Goal: Task Accomplishment & Management: Use online tool/utility

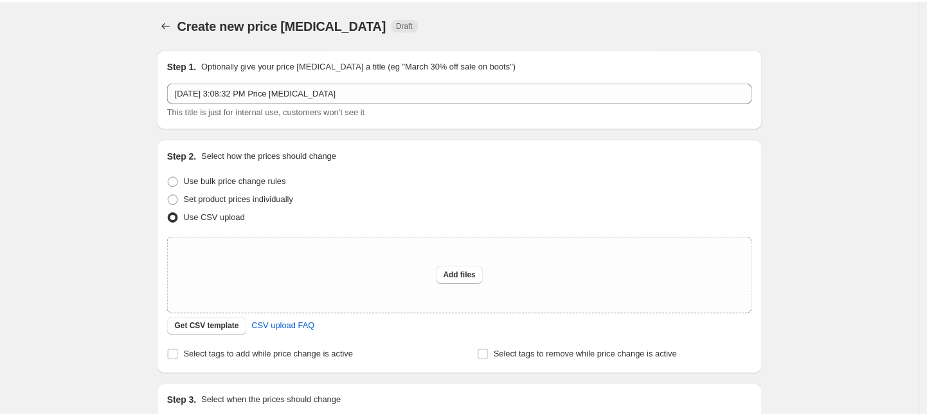
scroll to position [80, 0]
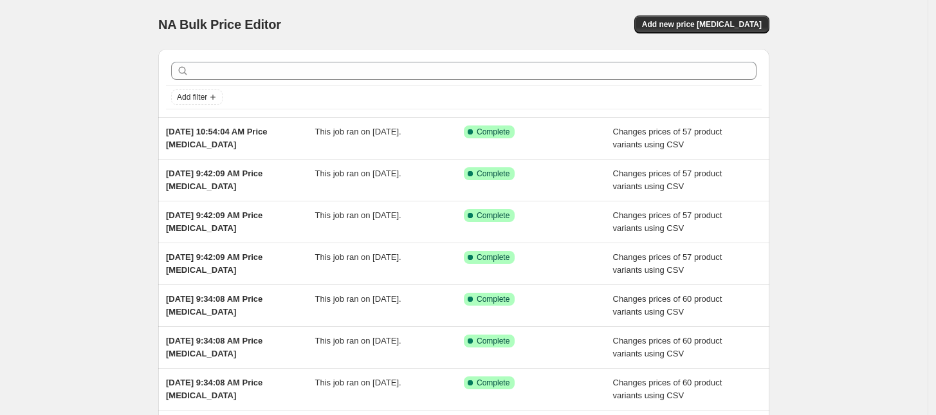
click at [738, 34] on div "NA Bulk Price Editor. This page is ready NA Bulk Price Editor Add new price [ME…" at bounding box center [463, 24] width 611 height 49
click at [747, 22] on span "Add new price [MEDICAL_DATA]" at bounding box center [702, 24] width 120 height 10
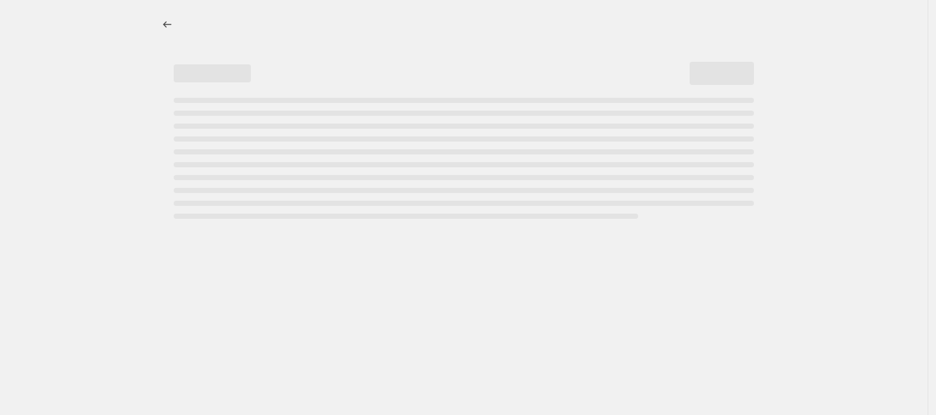
select select "percentage"
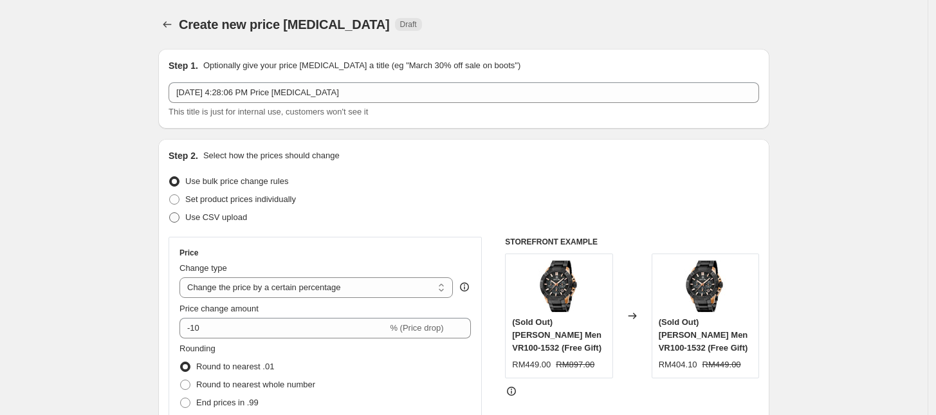
click at [232, 208] on ul "Use bulk price change rules Set product prices individually Use CSV upload" at bounding box center [464, 199] width 590 height 54
click at [226, 222] on span "Use CSV upload" at bounding box center [216, 217] width 62 height 10
click at [170, 213] on input "Use CSV upload" at bounding box center [169, 212] width 1 height 1
radio input "true"
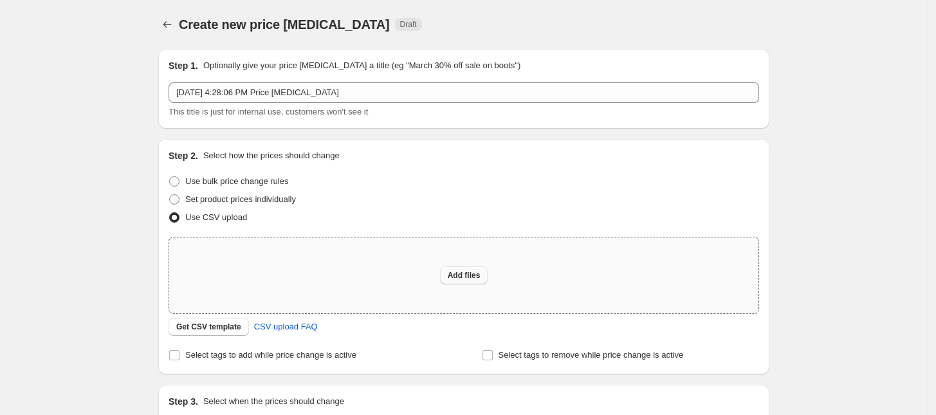
click at [463, 273] on span "Add files" at bounding box center [464, 275] width 33 height 10
type input "C:\fakepath\[DATE] csv_template_user_13840.csv"
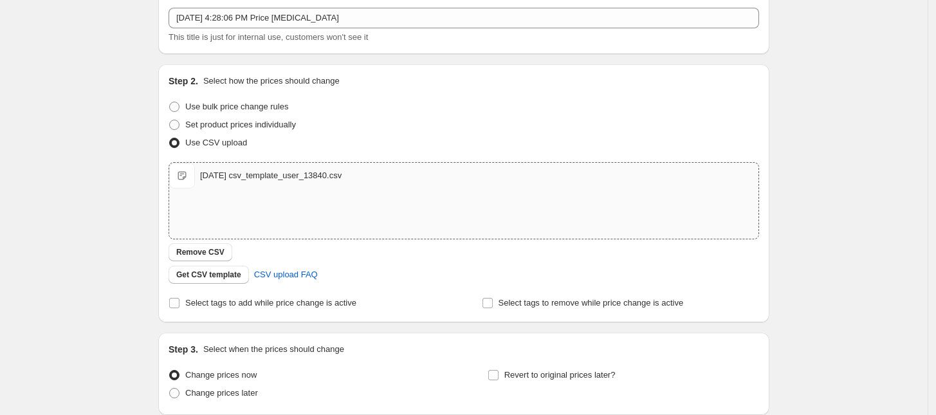
scroll to position [181, 0]
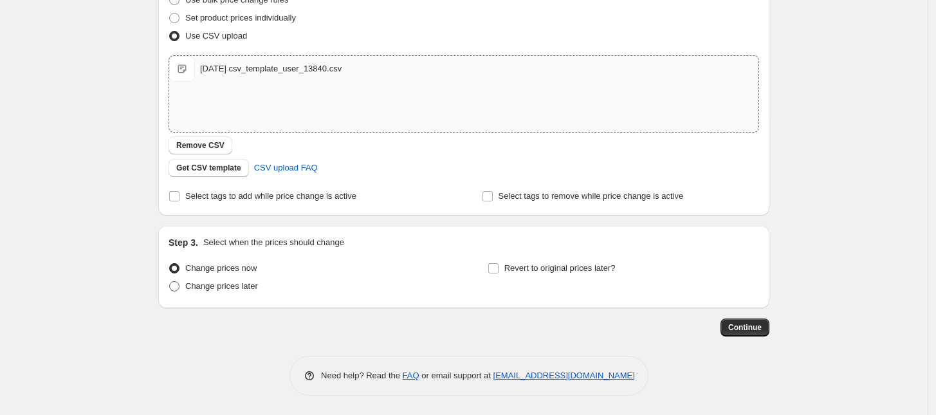
click at [215, 290] on span "Change prices later" at bounding box center [221, 286] width 73 height 10
click at [178, 289] on span at bounding box center [174, 286] width 10 height 10
click at [170, 282] on input "Change prices later" at bounding box center [169, 281] width 1 height 1
radio input "true"
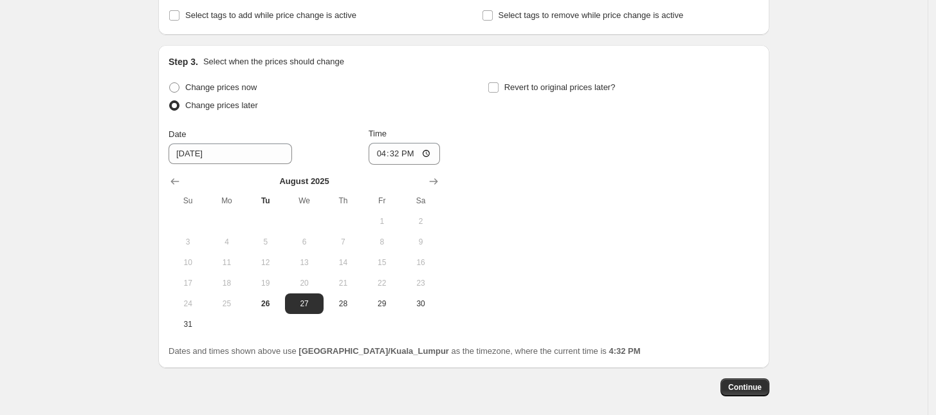
scroll to position [422, 0]
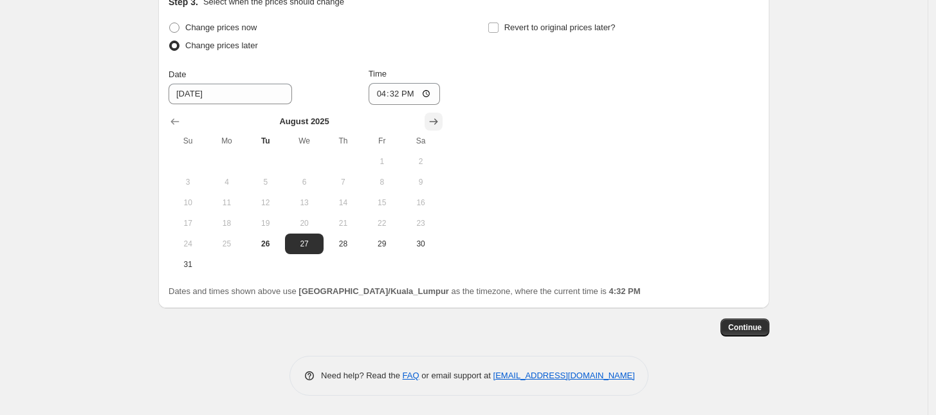
click at [440, 124] on icon "Show next month, September 2025" at bounding box center [433, 121] width 13 height 13
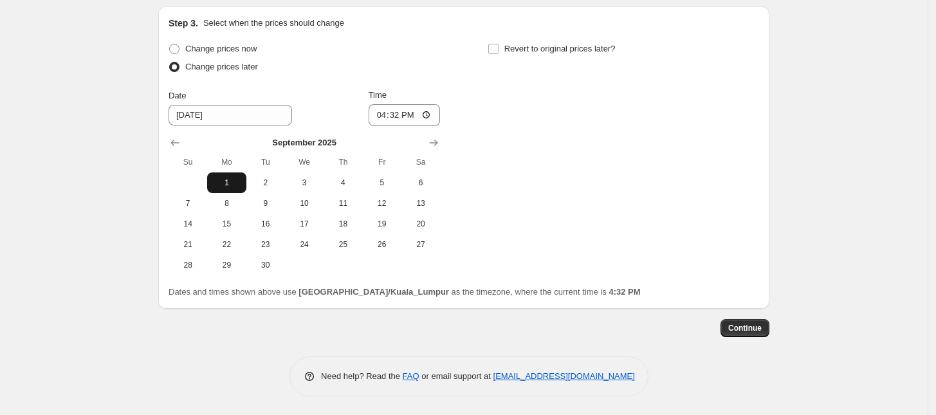
click at [230, 178] on span "1" at bounding box center [226, 183] width 28 height 10
type input "[DATE]"
click at [384, 114] on input "16:32" at bounding box center [405, 115] width 72 height 22
type input "00:00"
click at [563, 180] on div "Change prices now Change prices later Date [DATE] Time 00:00 [DATE] Su Mo Tu We…" at bounding box center [464, 157] width 590 height 235
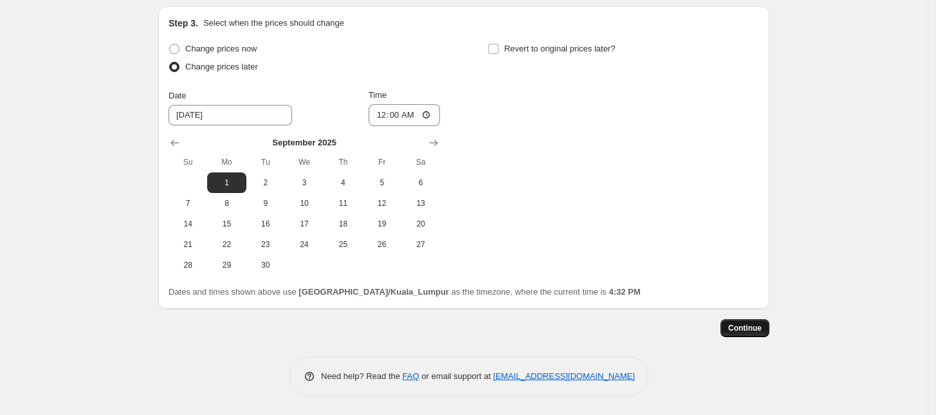
click at [751, 327] on span "Continue" at bounding box center [744, 328] width 33 height 10
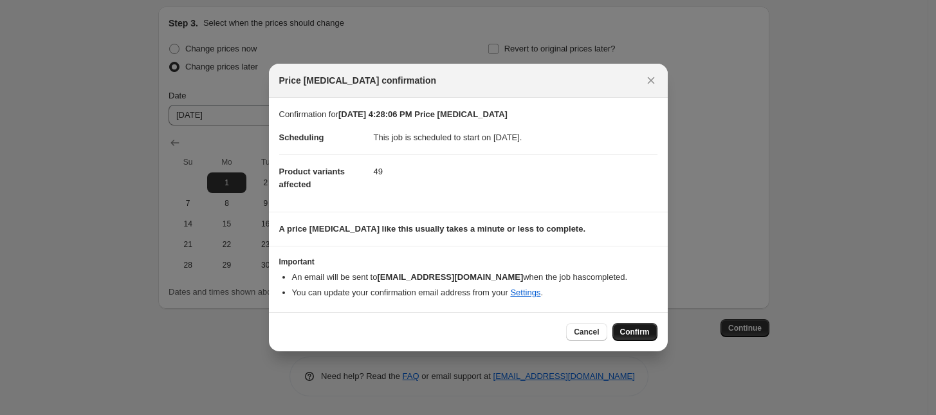
click at [638, 331] on span "Confirm" at bounding box center [635, 332] width 30 height 10
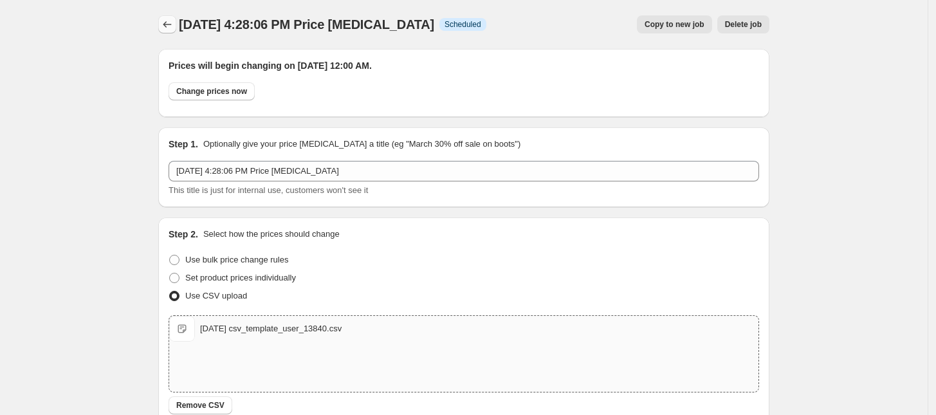
click at [168, 28] on icon "Price change jobs" at bounding box center [167, 24] width 13 height 13
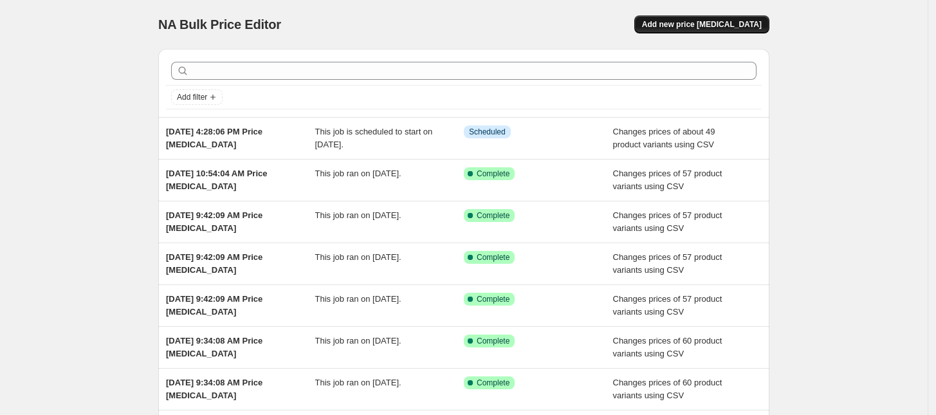
click at [703, 21] on span "Add new price [MEDICAL_DATA]" at bounding box center [702, 24] width 120 height 10
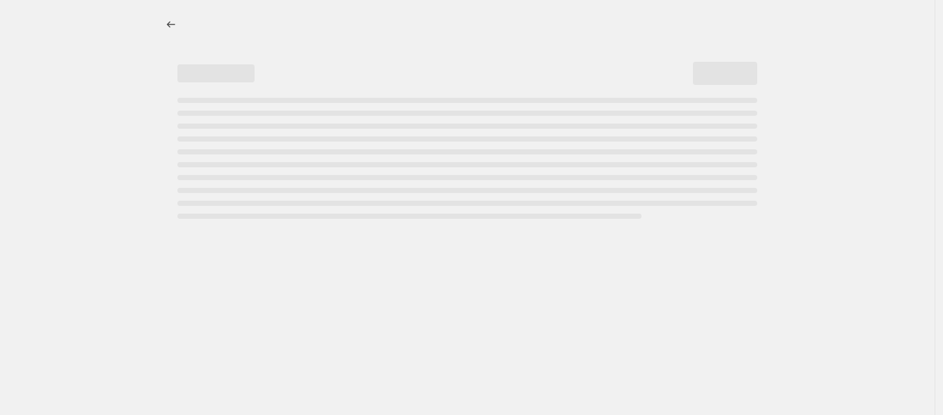
select select "percentage"
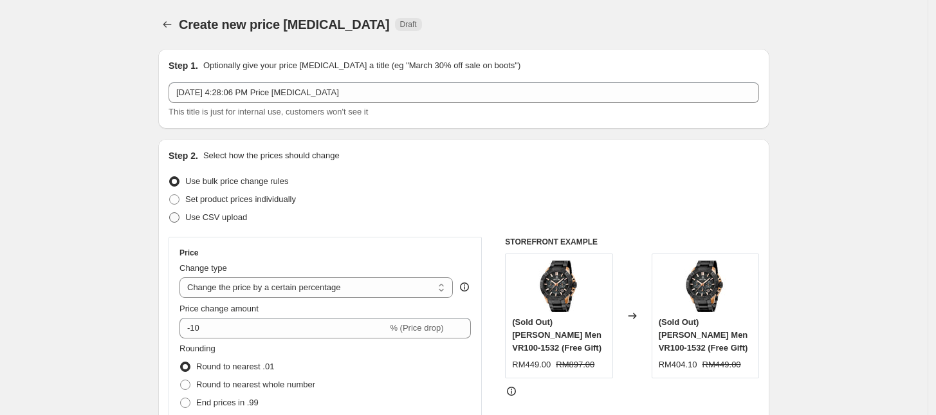
click at [219, 215] on span "Use CSV upload" at bounding box center [216, 217] width 62 height 10
click at [170, 213] on input "Use CSV upload" at bounding box center [169, 212] width 1 height 1
radio input "true"
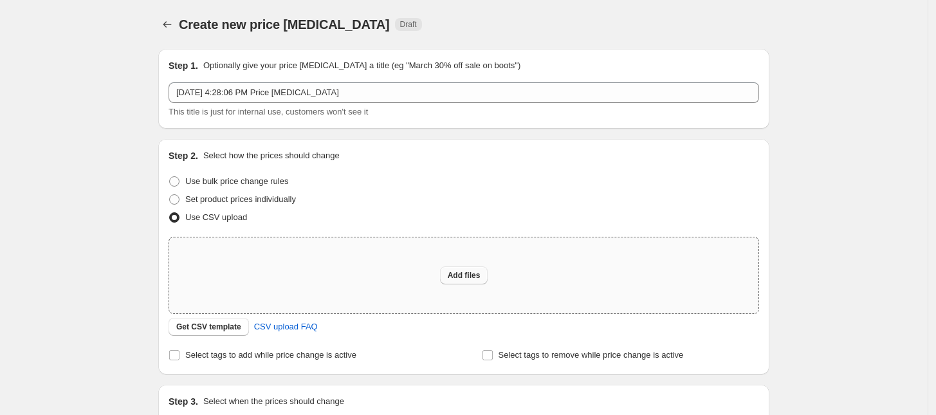
click at [473, 284] on div "Add files" at bounding box center [463, 275] width 589 height 76
type input "C:\fakepath\[DATE] csv_template_user_13840.csv"
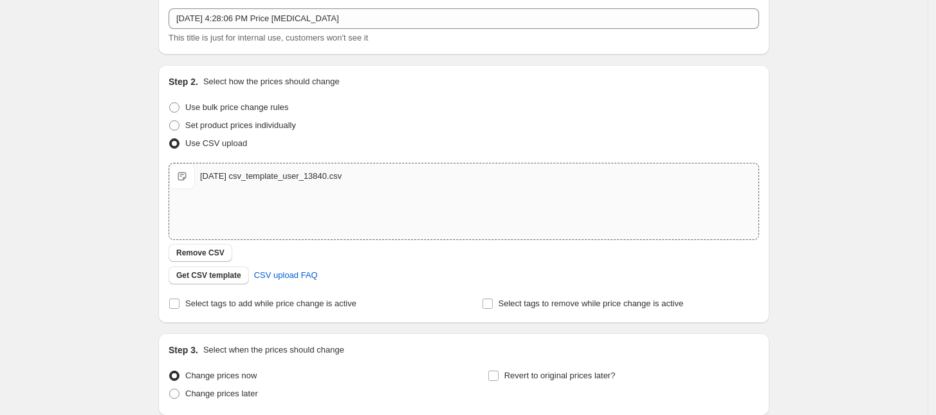
scroll to position [181, 0]
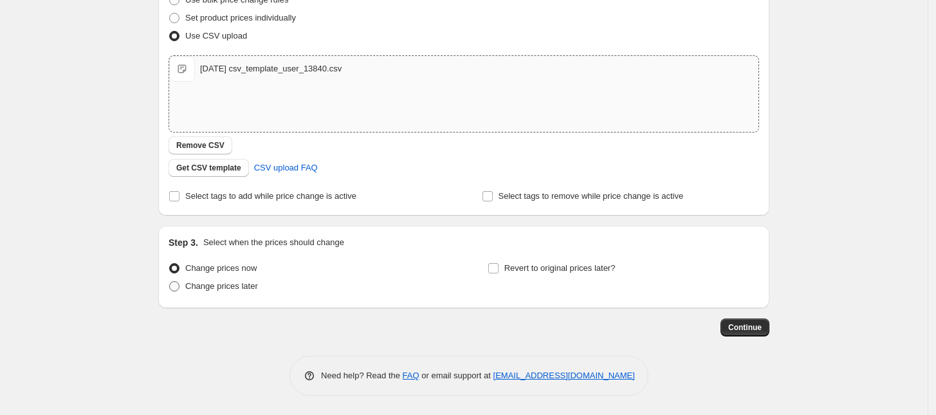
click at [209, 286] on span "Change prices later" at bounding box center [221, 286] width 73 height 10
click at [170, 282] on input "Change prices later" at bounding box center [169, 281] width 1 height 1
radio input "true"
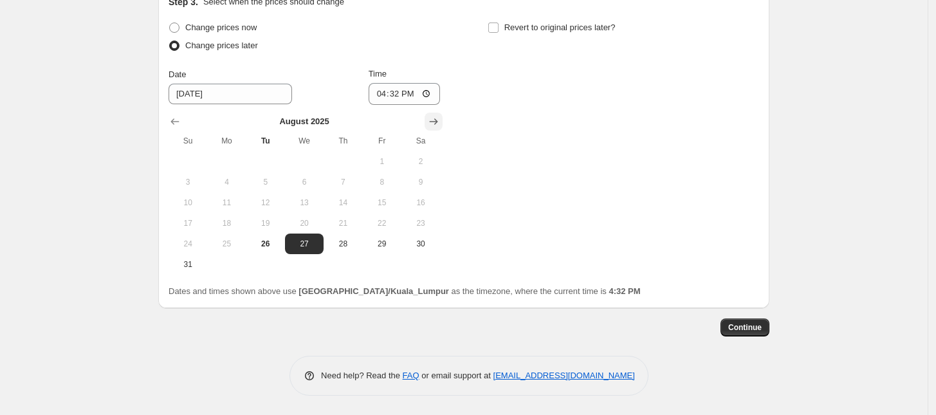
click at [436, 115] on icon "Show next month, September 2025" at bounding box center [433, 121] width 13 height 13
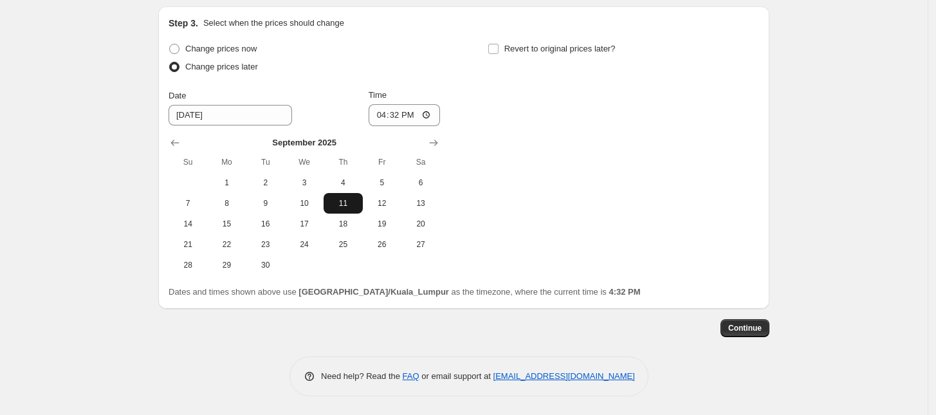
click at [335, 199] on span "11" at bounding box center [343, 203] width 28 height 10
type input "[DATE]"
click at [385, 118] on input "16:32" at bounding box center [405, 115] width 72 height 22
type input "00:00"
click at [753, 328] on span "Continue" at bounding box center [744, 328] width 33 height 10
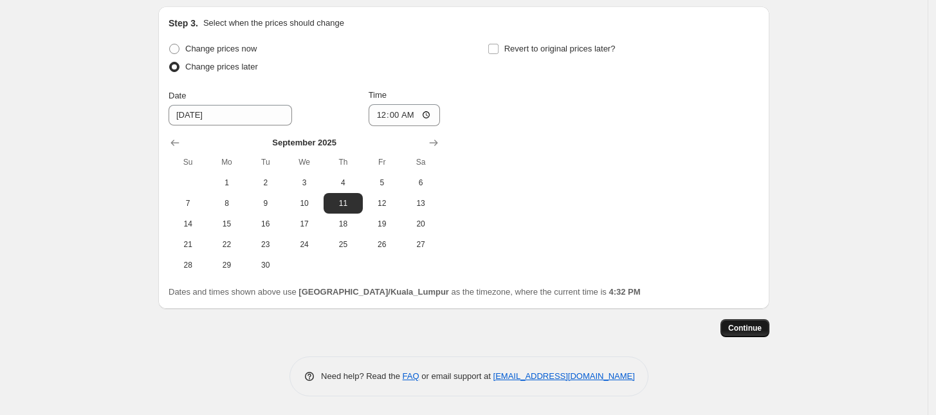
scroll to position [0, 0]
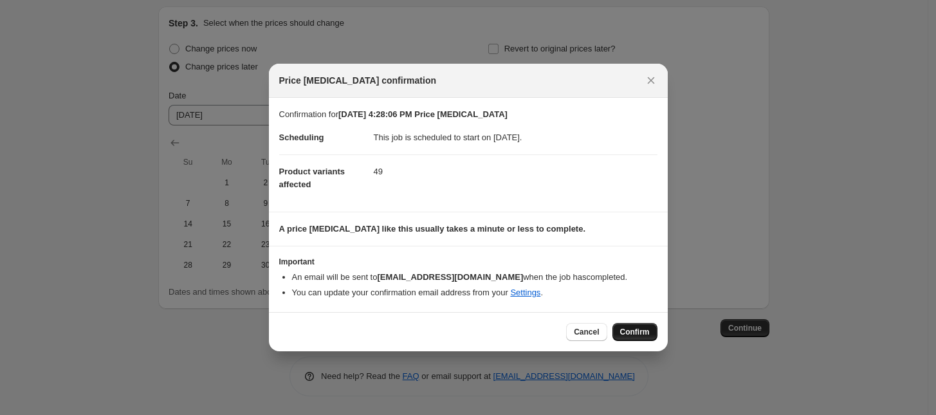
click at [632, 331] on span "Confirm" at bounding box center [635, 332] width 30 height 10
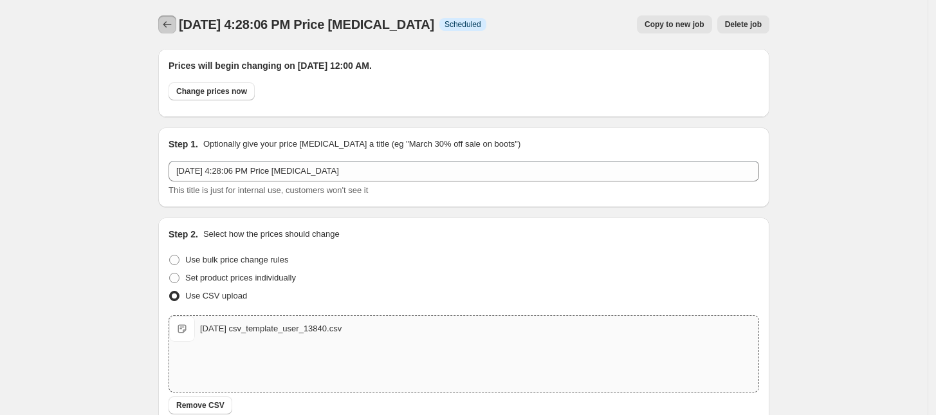
click at [169, 17] on button "Price change jobs" at bounding box center [167, 24] width 18 height 18
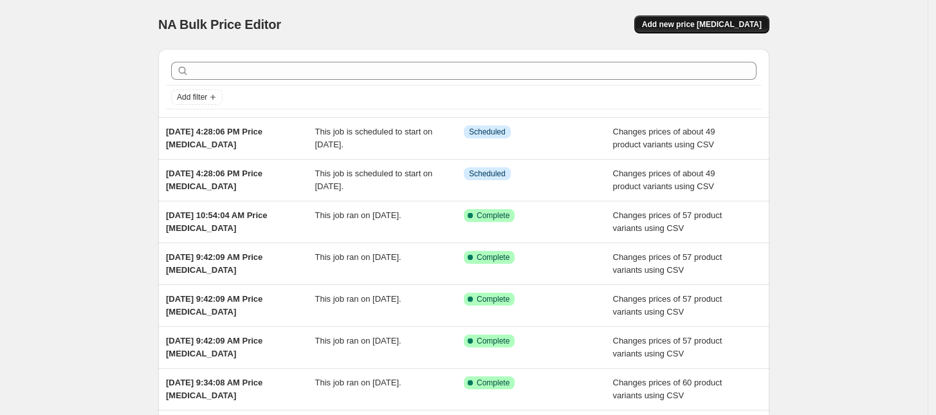
click at [735, 30] on button "Add new price [MEDICAL_DATA]" at bounding box center [701, 24] width 135 height 18
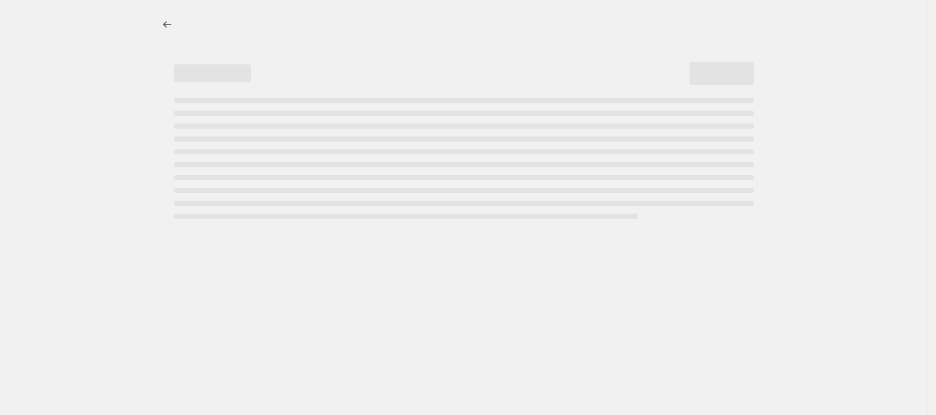
select select "percentage"
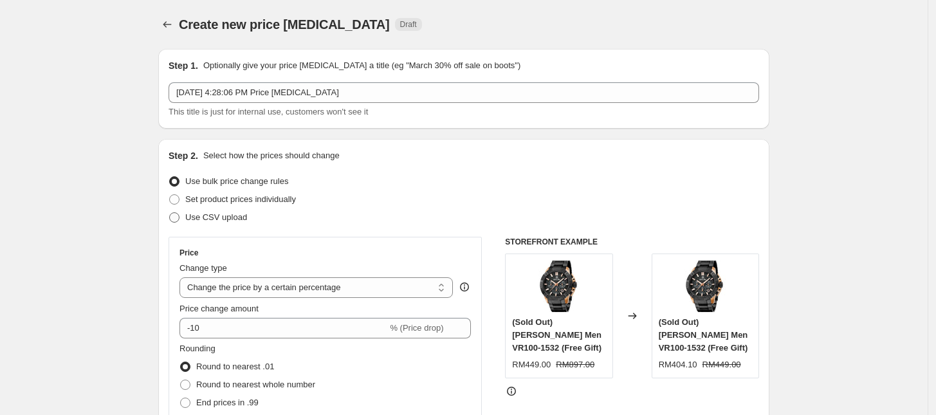
click at [217, 222] on span "Use CSV upload" at bounding box center [216, 217] width 62 height 10
click at [170, 213] on input "Use CSV upload" at bounding box center [169, 212] width 1 height 1
radio input "true"
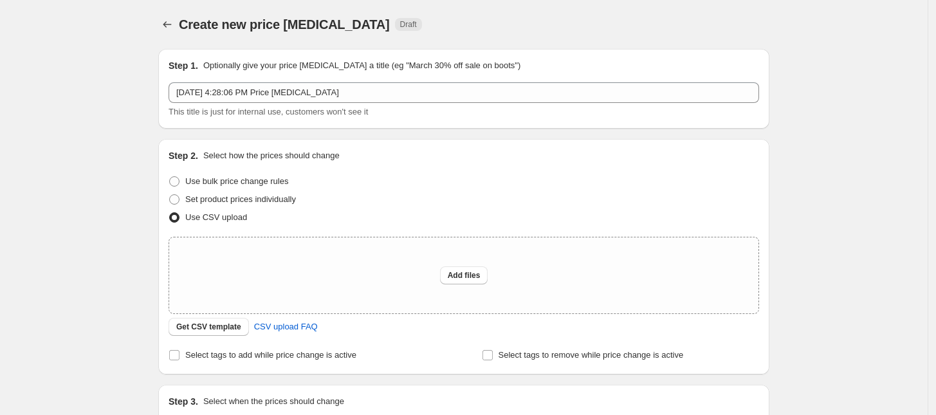
scroll to position [159, 0]
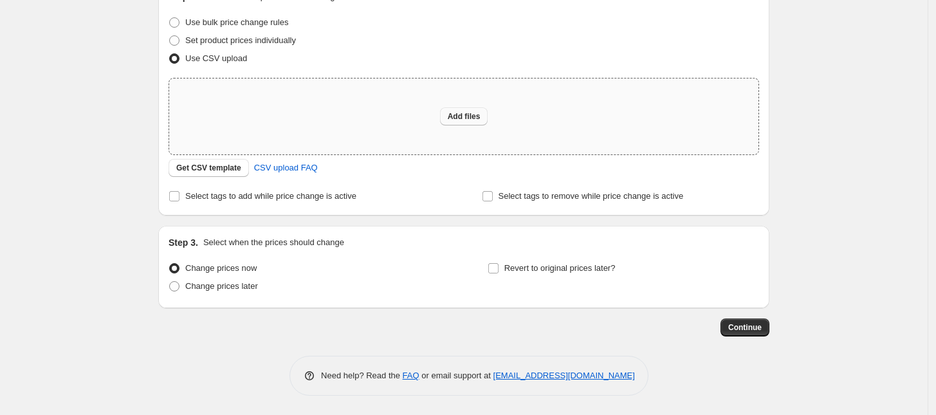
click at [458, 113] on span "Add files" at bounding box center [464, 116] width 33 height 10
type input "C:\fakepath\[DATE] csv_template_user_13840.csv"
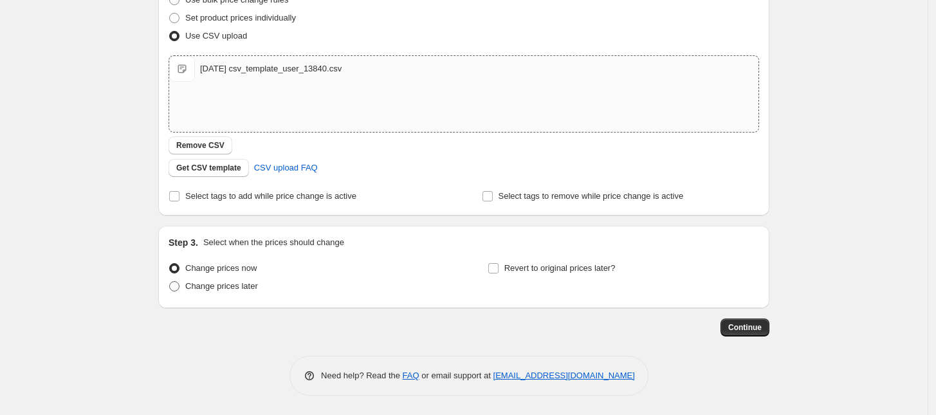
click at [223, 286] on span "Change prices later" at bounding box center [221, 286] width 73 height 10
click at [170, 282] on input "Change prices later" at bounding box center [169, 281] width 1 height 1
radio input "true"
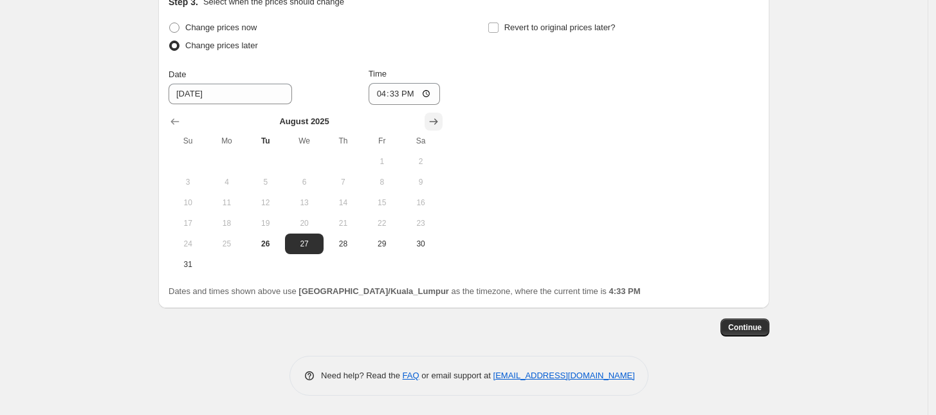
click at [438, 119] on icon "Show next month, September 2025" at bounding box center [434, 121] width 8 height 6
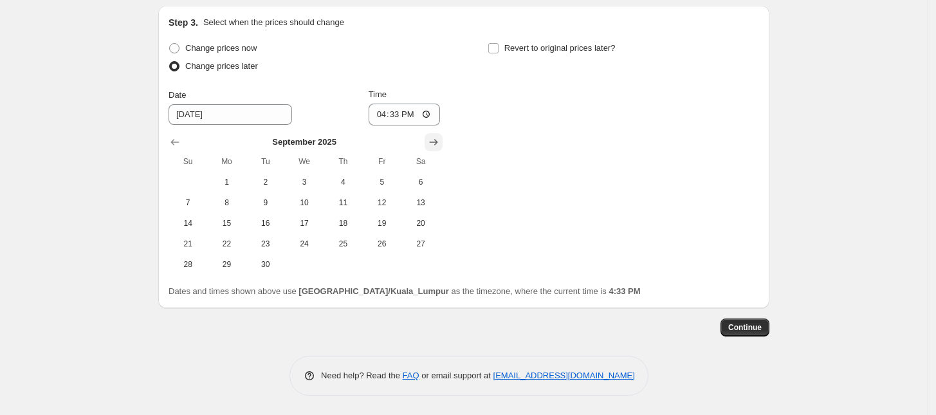
scroll to position [401, 0]
click at [345, 224] on span "18" at bounding box center [343, 224] width 28 height 10
type input "[DATE]"
click at [386, 118] on input "16:33" at bounding box center [405, 115] width 72 height 22
type input "00:00"
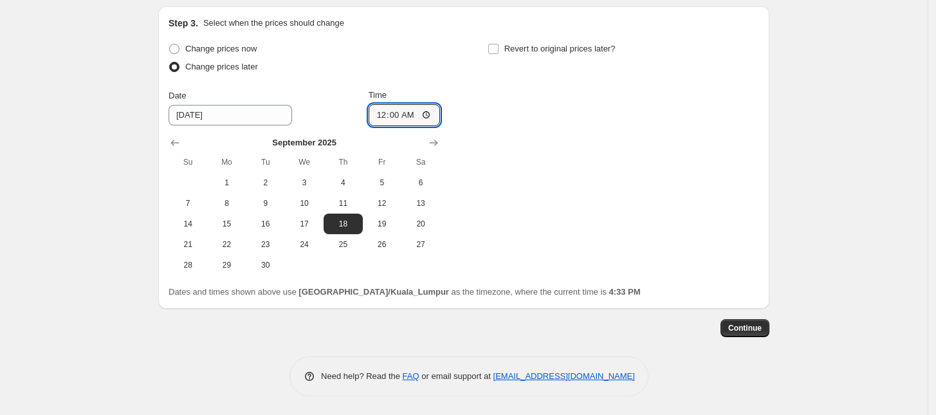
click at [608, 176] on div "Change prices now Change prices later Date [DATE] Time 00:00 [DATE] Su Mo Tu We…" at bounding box center [464, 157] width 590 height 235
click at [734, 324] on span "Continue" at bounding box center [744, 328] width 33 height 10
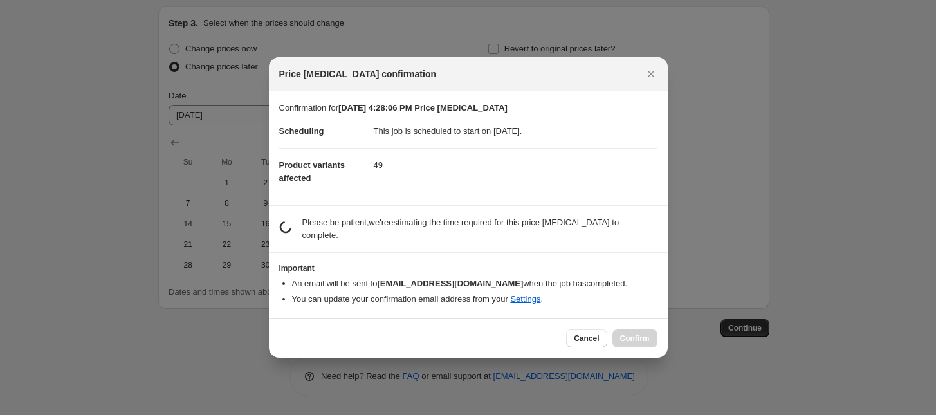
scroll to position [0, 0]
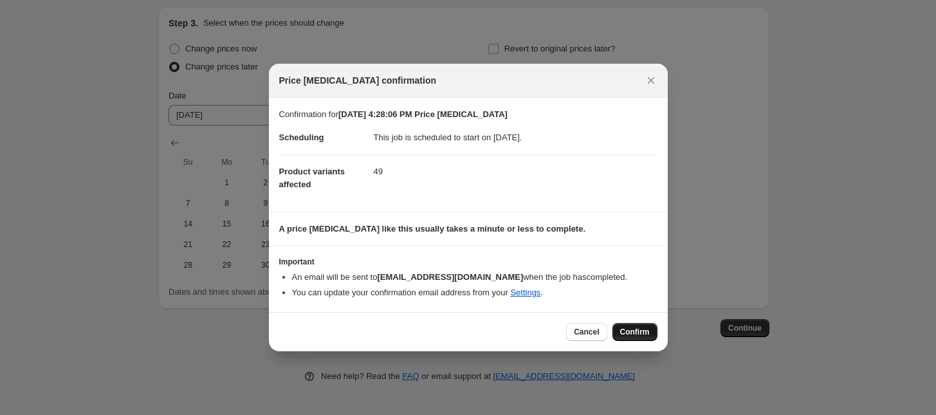
click at [646, 340] on button "Confirm" at bounding box center [634, 332] width 45 height 18
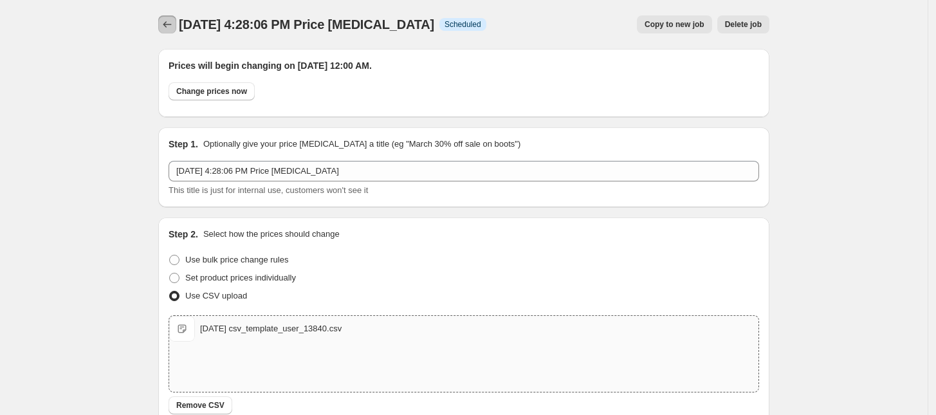
click at [172, 23] on icon "Price change jobs" at bounding box center [167, 24] width 13 height 13
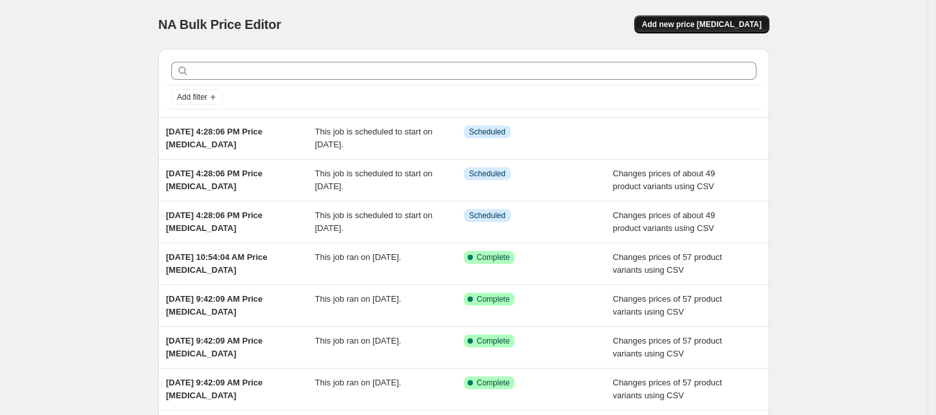
click at [743, 21] on span "Add new price [MEDICAL_DATA]" at bounding box center [702, 24] width 120 height 10
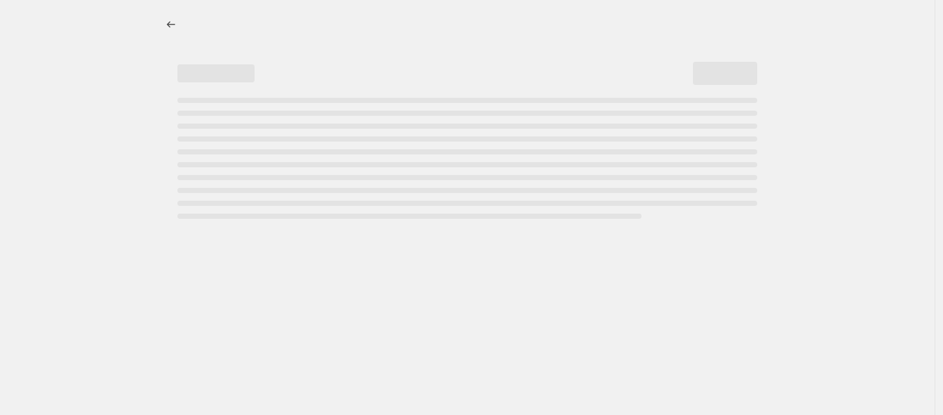
select select "percentage"
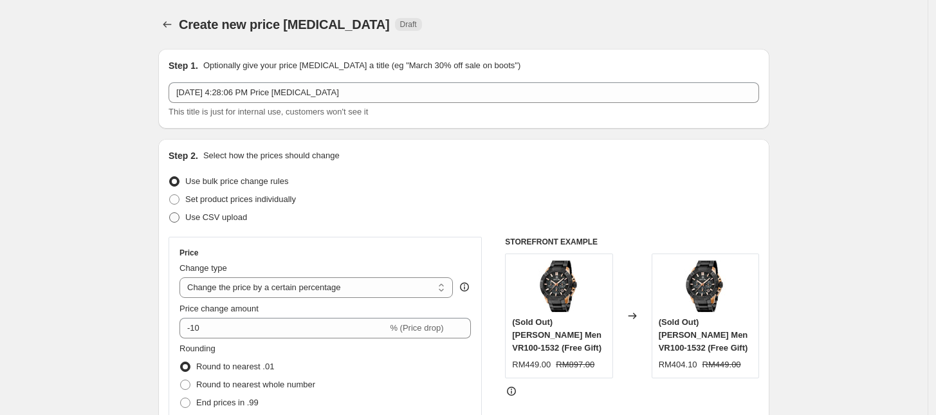
click at [228, 214] on span "Use CSV upload" at bounding box center [216, 217] width 62 height 10
click at [170, 213] on input "Use CSV upload" at bounding box center [169, 212] width 1 height 1
radio input "true"
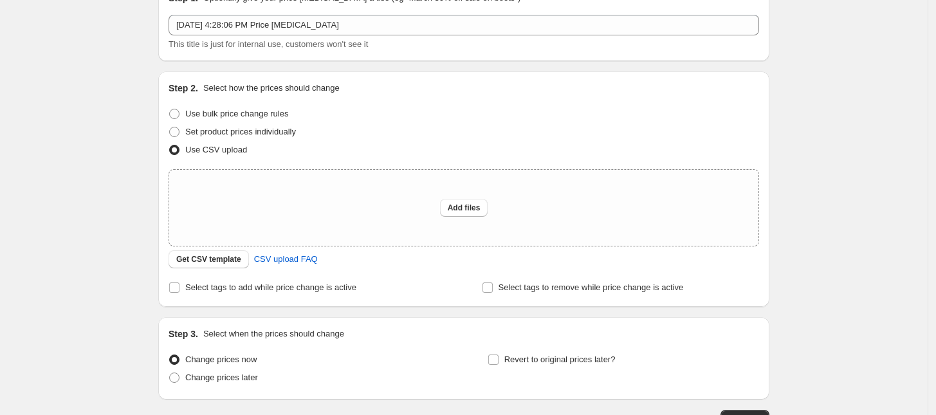
scroll to position [159, 0]
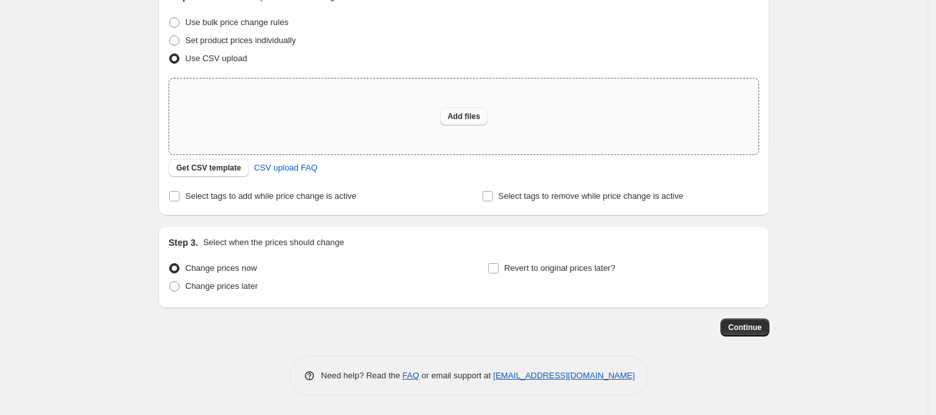
click at [480, 118] on span "Add files" at bounding box center [464, 116] width 33 height 10
type input "C:\fakepath\[DATE] csv_template_user_13840.csv"
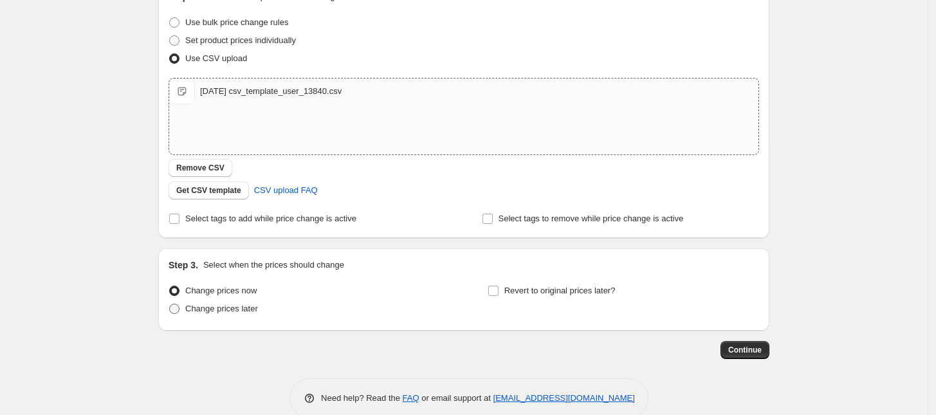
click at [201, 309] on span "Change prices later" at bounding box center [221, 309] width 73 height 10
click at [170, 304] on input "Change prices later" at bounding box center [169, 304] width 1 height 1
radio input "true"
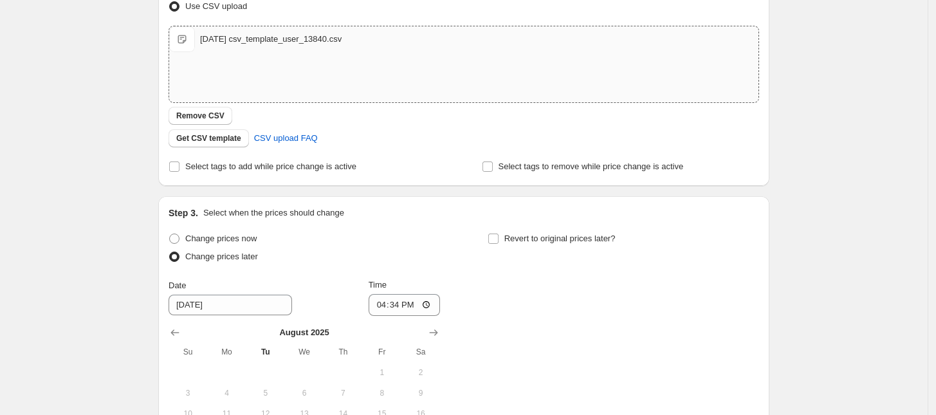
scroll to position [239, 0]
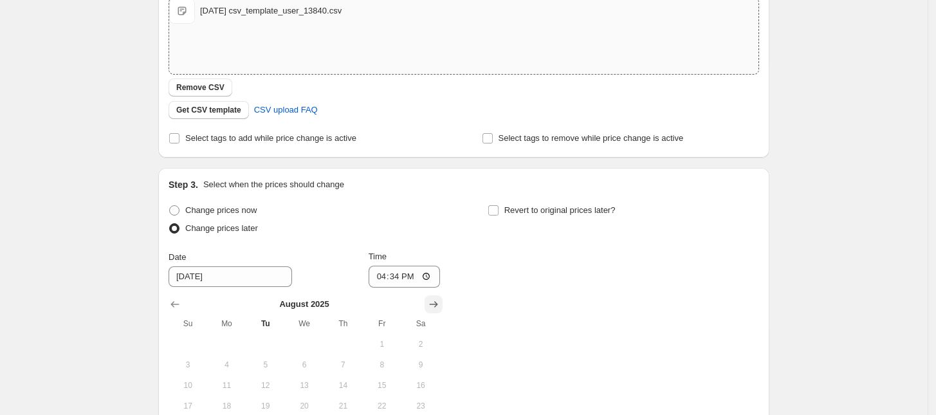
click at [435, 300] on icon "Show next month, September 2025" at bounding box center [433, 304] width 13 height 13
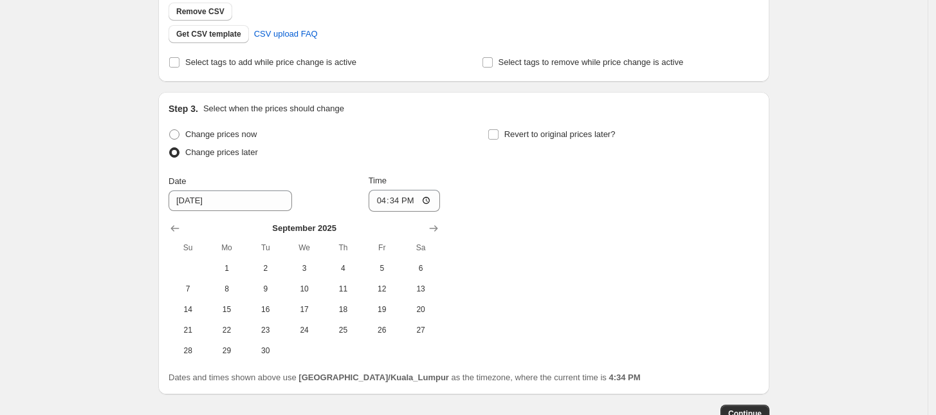
scroll to position [320, 0]
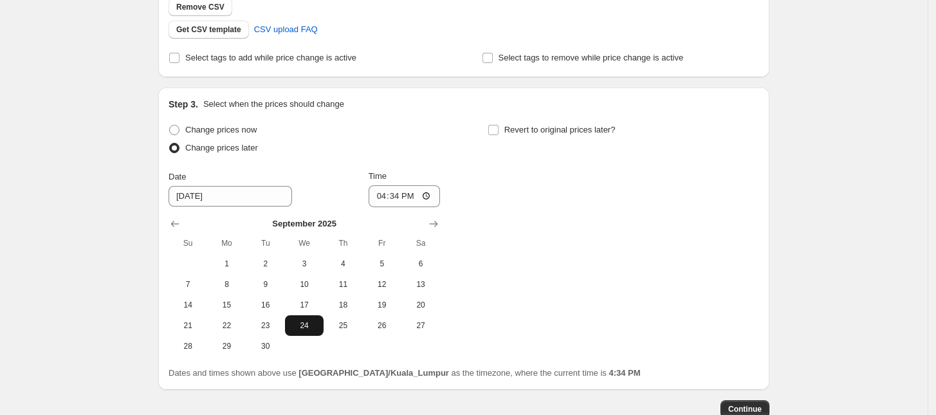
click at [309, 331] on button "24" at bounding box center [304, 325] width 39 height 21
type input "[DATE]"
click at [384, 205] on input "16:34" at bounding box center [405, 196] width 72 height 22
type input "00:00"
click at [809, 349] on div "Create new price [MEDICAL_DATA]. This page is ready Create new price [MEDICAL_D…" at bounding box center [463, 88] width 927 height 816
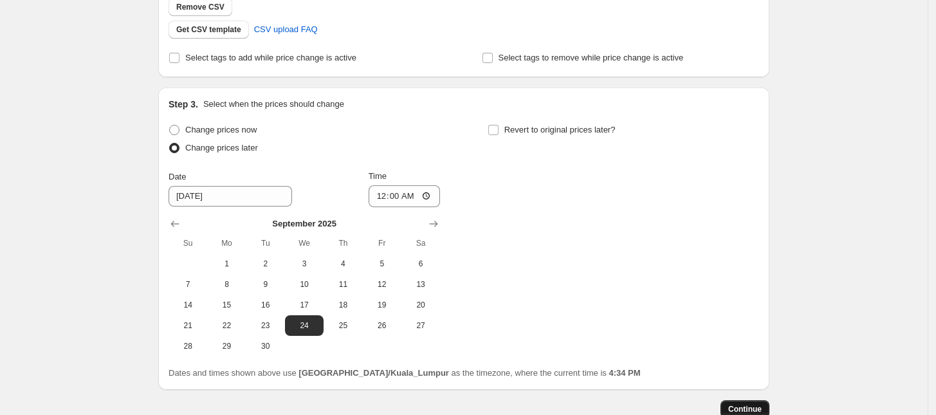
click at [747, 402] on button "Continue" at bounding box center [744, 409] width 49 height 18
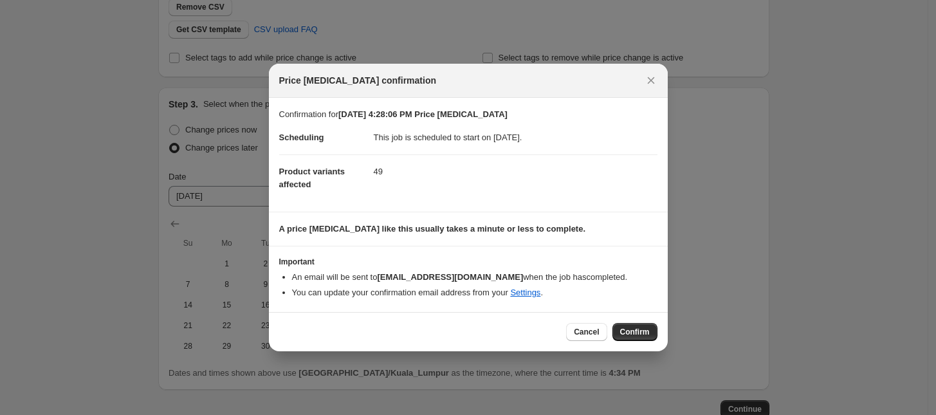
click at [635, 337] on span "Confirm" at bounding box center [635, 332] width 30 height 10
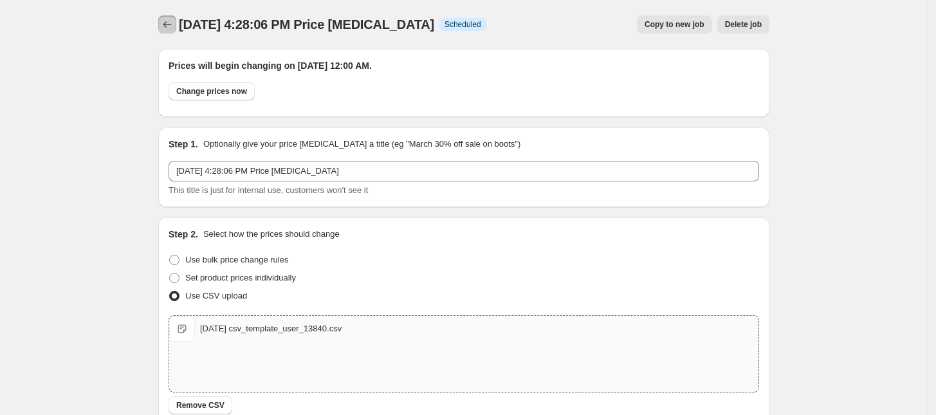
click at [174, 28] on icon "Price change jobs" at bounding box center [167, 24] width 13 height 13
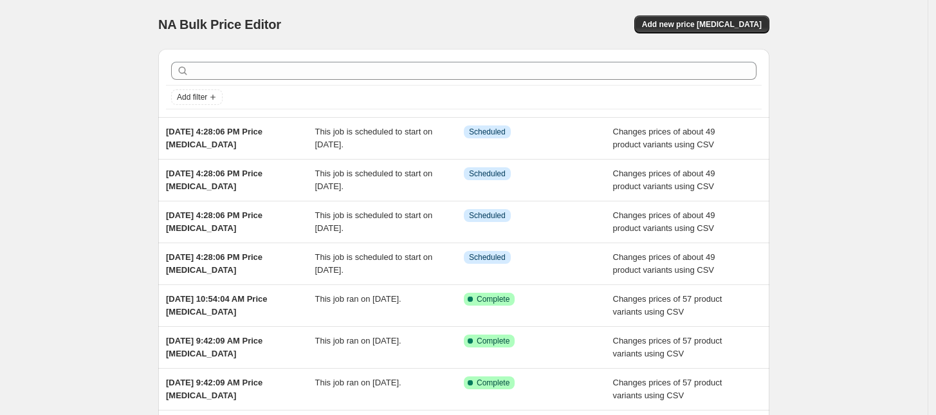
click at [105, 243] on div "NA Bulk Price Editor. This page is ready NA Bulk Price Editor Add new price [ME…" at bounding box center [463, 331] width 927 height 662
